Goal: Use online tool/utility: Utilize a website feature to perform a specific function

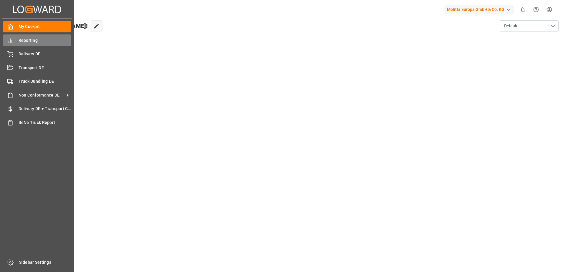
click at [14, 40] on div "Reporting Reporting" at bounding box center [37, 39] width 68 height 11
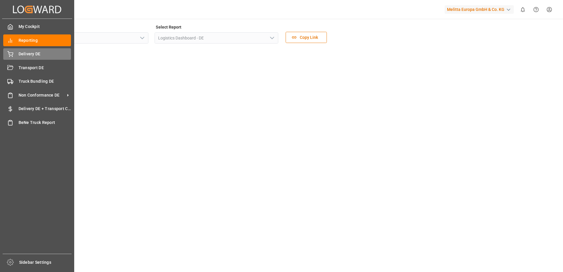
click at [16, 56] on div "Delivery DE Delivery DE" at bounding box center [37, 53] width 68 height 11
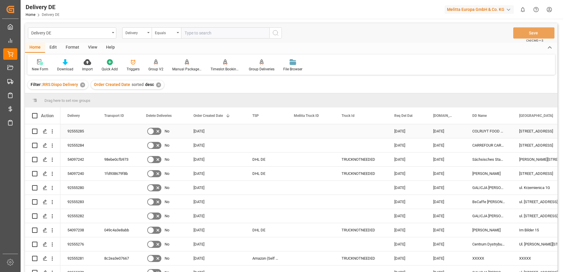
click at [34, 131] on input "Press Space to toggle row selection (unchecked)" at bounding box center [34, 131] width 5 height 5
checkbox input "true"
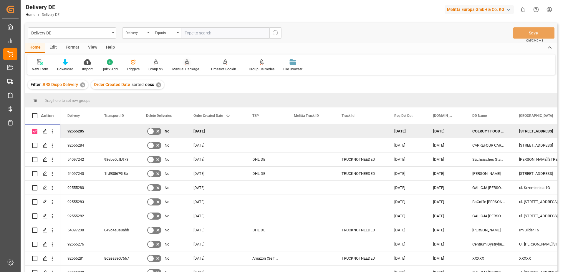
click at [182, 67] on div "Manual Package TypeDetermination" at bounding box center [186, 69] width 29 height 5
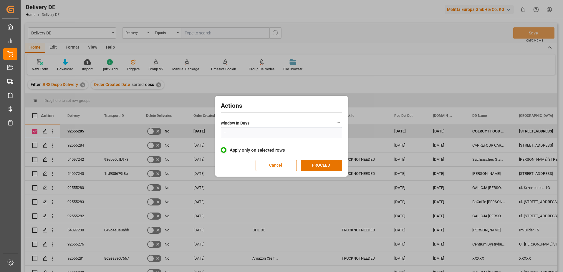
type input "1"
click at [318, 167] on button "PROCEED" at bounding box center [321, 165] width 41 height 11
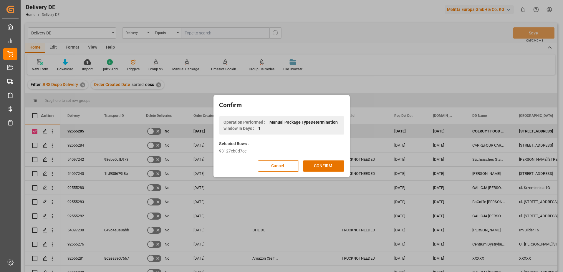
click at [318, 167] on button "CONFIRM" at bounding box center [323, 165] width 41 height 11
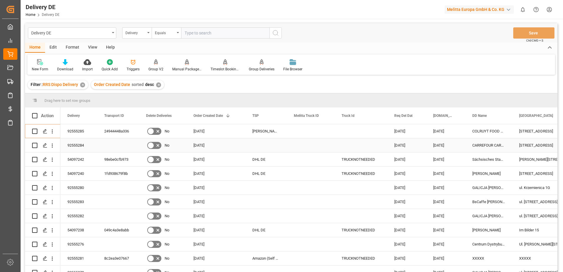
click at [34, 145] on input "Press Space to toggle row selection (unchecked)" at bounding box center [34, 145] width 5 height 5
checkbox input "true"
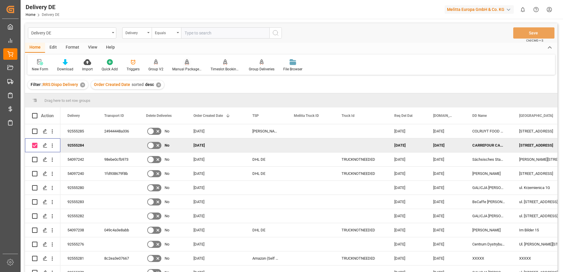
click at [185, 67] on div "Manual Package TypeDetermination" at bounding box center [186, 69] width 29 height 5
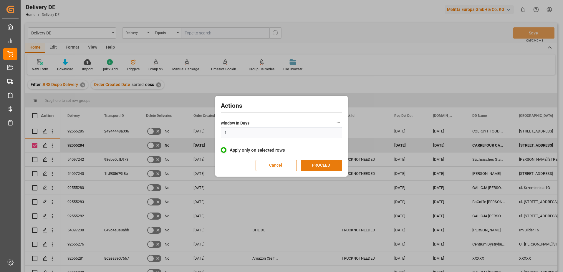
click at [317, 165] on button "PROCEED" at bounding box center [321, 165] width 41 height 11
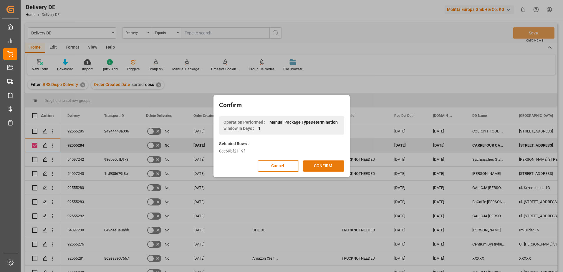
click at [317, 164] on button "CONFIRM" at bounding box center [323, 165] width 41 height 11
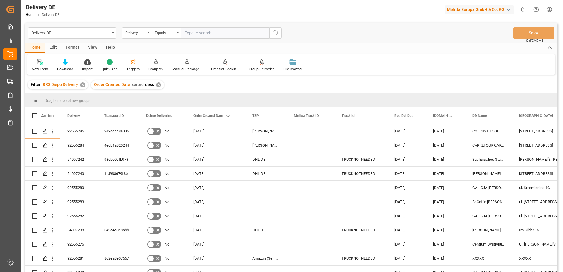
click at [549, 8] on html "Created by potrace 1.15, written by [PERSON_NAME] [DATE]-[DATE] Created by potr…" at bounding box center [281, 136] width 563 height 272
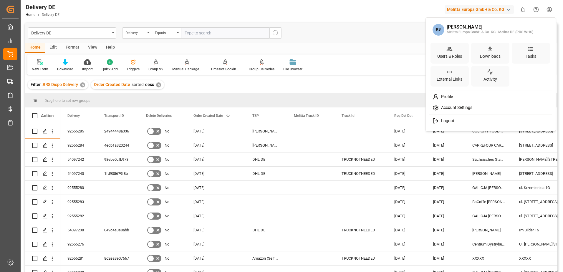
click at [446, 121] on span "Logout" at bounding box center [446, 120] width 16 height 5
